Goal: Use online tool/utility: Use online tool/utility

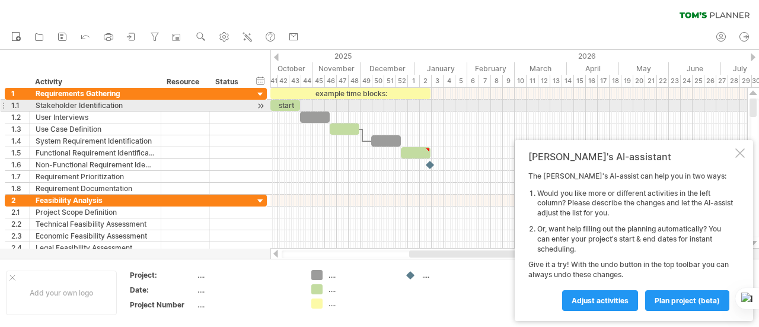
click at [0, 104] on div "**********" at bounding box center [133, 171] width 267 height 166
click at [12, 103] on div "1.1" at bounding box center [20, 105] width 18 height 11
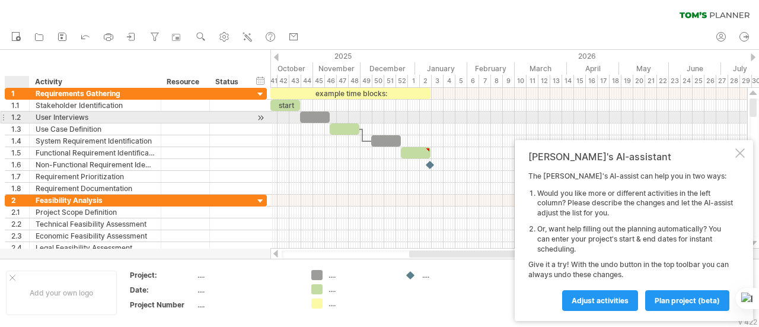
click at [8, 118] on div "1.2" at bounding box center [17, 116] width 24 height 11
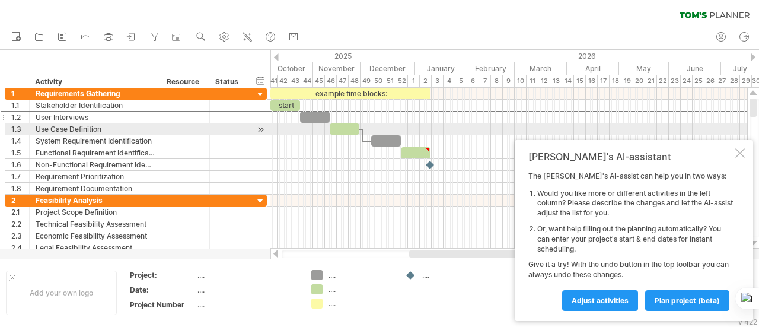
click at [1, 131] on div "**********" at bounding box center [133, 171] width 267 height 166
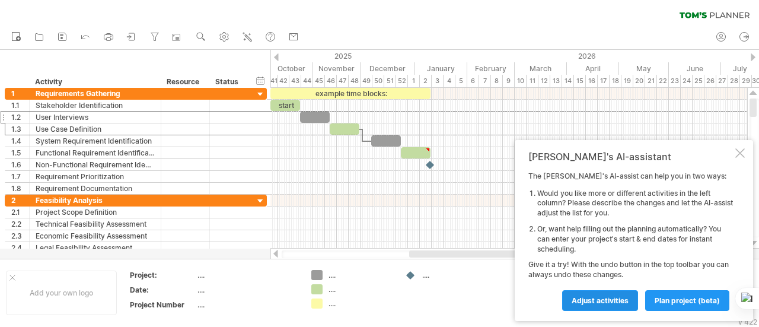
click at [630, 293] on link "Adjust activities" at bounding box center [600, 300] width 76 height 21
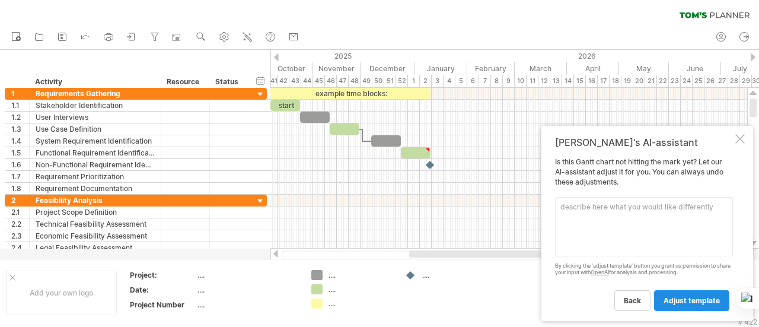
click at [706, 298] on span "adjust template" at bounding box center [691, 300] width 56 height 9
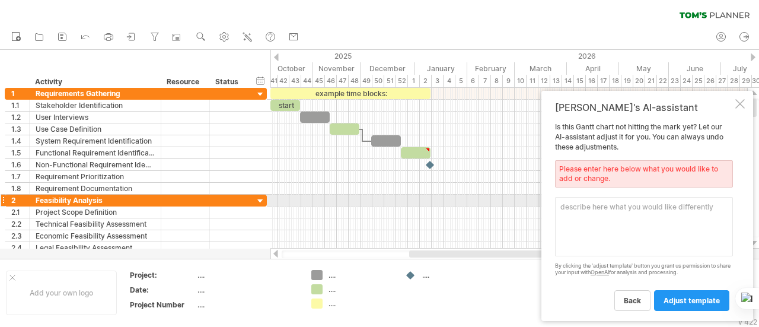
click at [588, 208] on textarea at bounding box center [644, 226] width 178 height 59
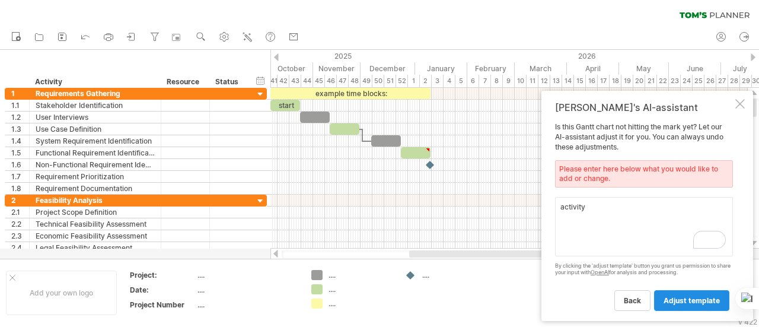
type textarea "activity"
click at [699, 299] on span "adjust template" at bounding box center [691, 300] width 56 height 9
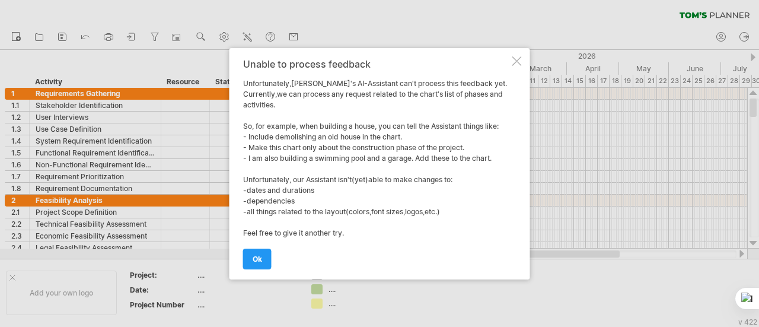
click at [258, 258] on span "ok" at bounding box center [257, 258] width 9 height 9
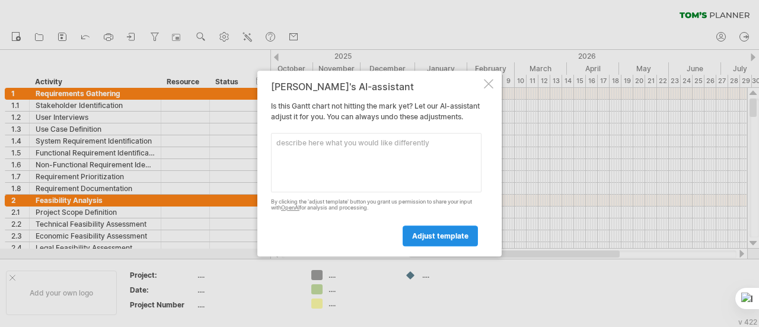
click at [435, 240] on span "adjust template" at bounding box center [440, 235] width 56 height 9
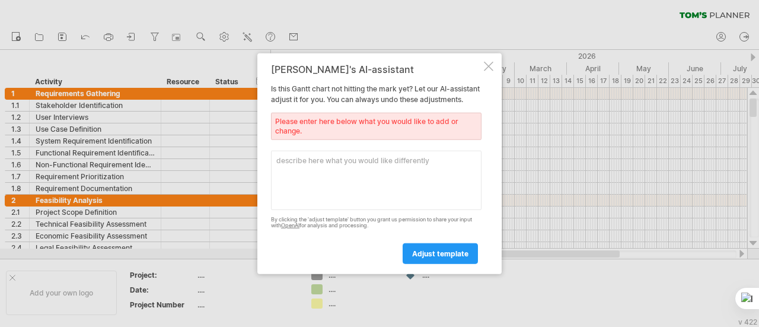
click at [377, 175] on textarea at bounding box center [376, 179] width 210 height 59
click at [281, 168] on textarea "To enrich screen reader interactions, please activate Accessibility in Grammarl…" at bounding box center [376, 179] width 210 height 59
type textarea "generate six activities for full project"
click at [433, 264] on link "adjust template" at bounding box center [440, 253] width 75 height 21
